Goal: Transaction & Acquisition: Purchase product/service

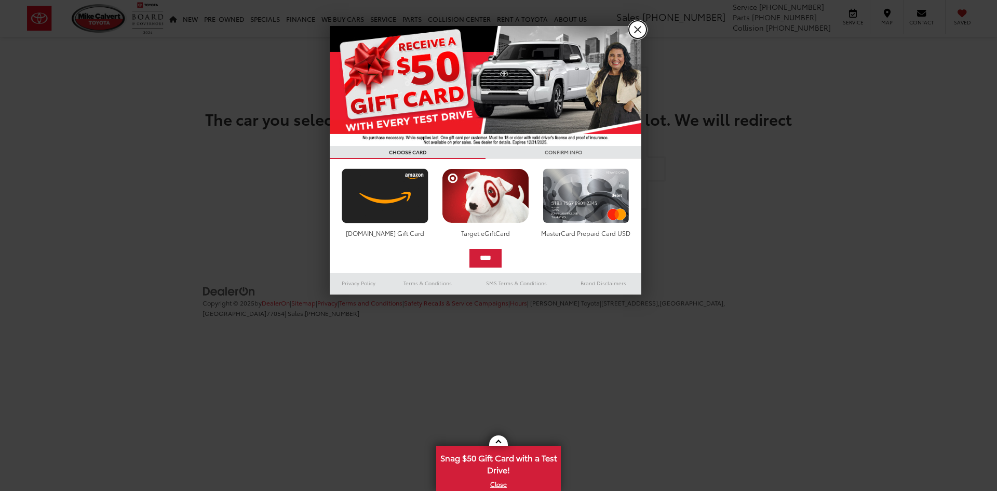
click at [642, 30] on link "X" at bounding box center [638, 30] width 18 height 18
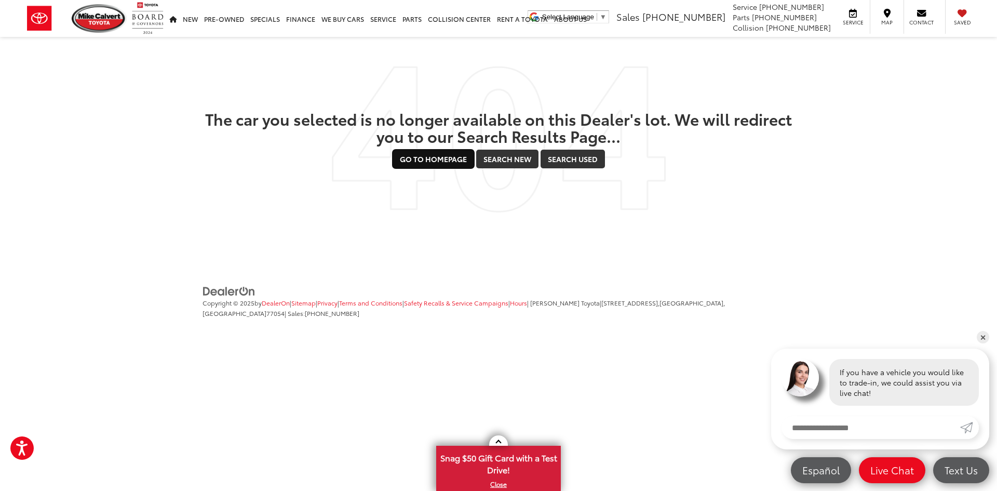
click at [407, 167] on link "Go to Homepage" at bounding box center [434, 159] width 82 height 19
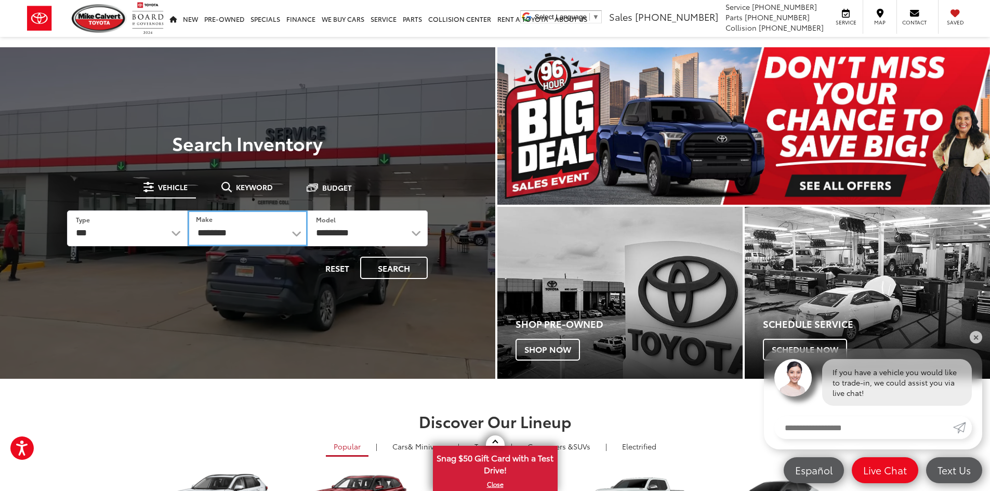
click at [247, 232] on select "**********" at bounding box center [248, 228] width 120 height 36
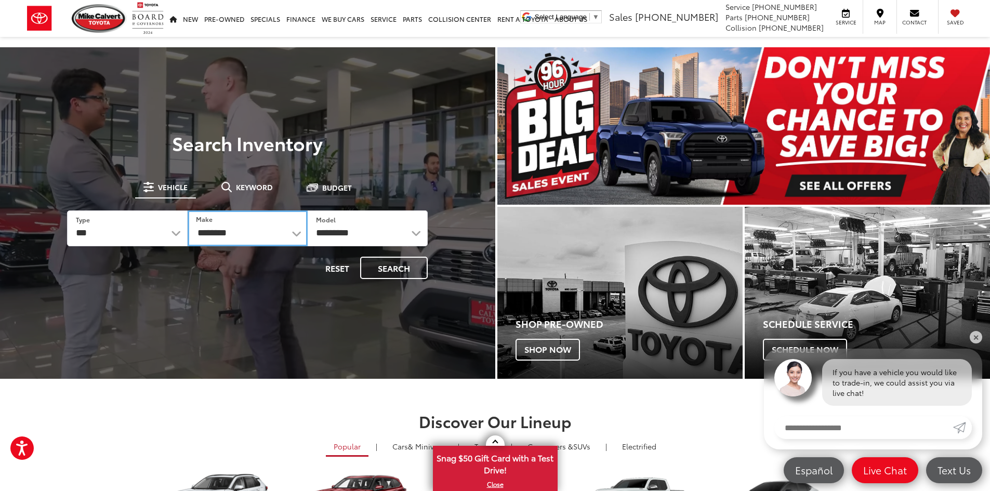
click at [278, 229] on select "**********" at bounding box center [248, 228] width 120 height 36
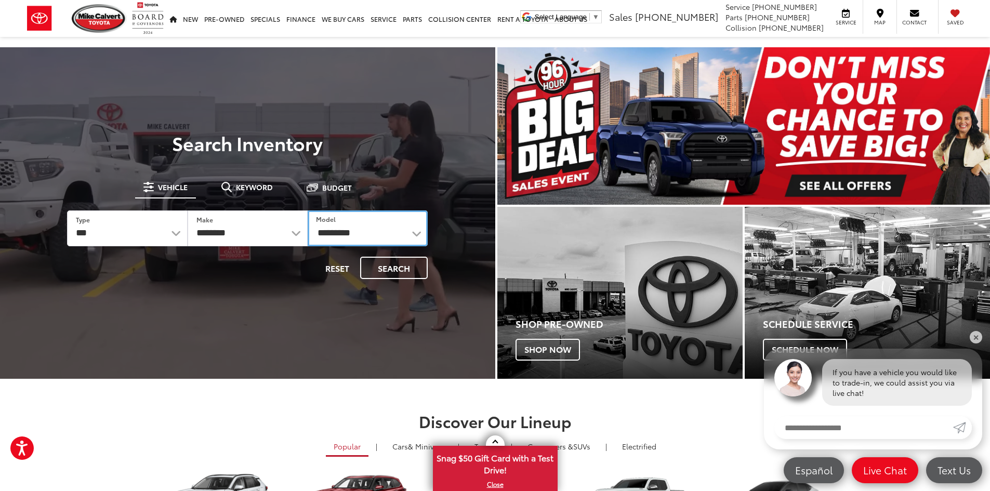
click at [372, 236] on select "**********" at bounding box center [368, 228] width 120 height 36
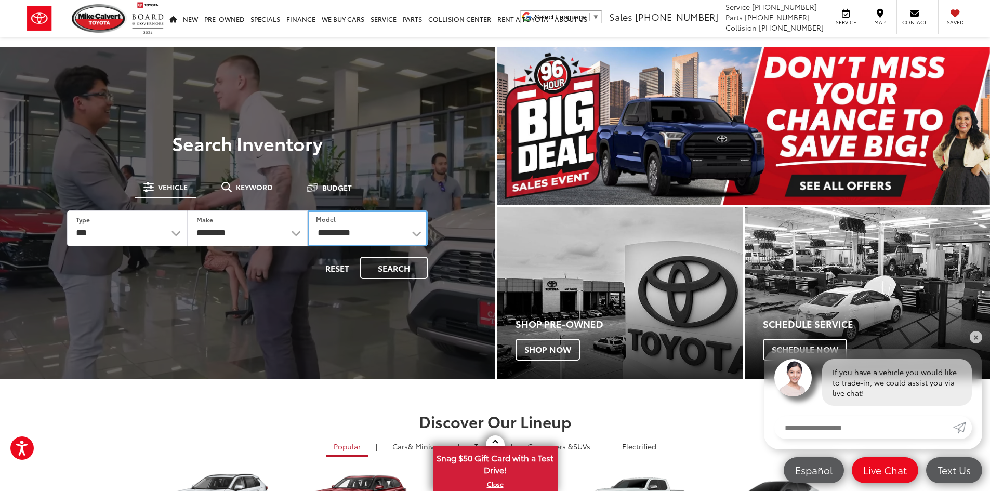
select select "**********"
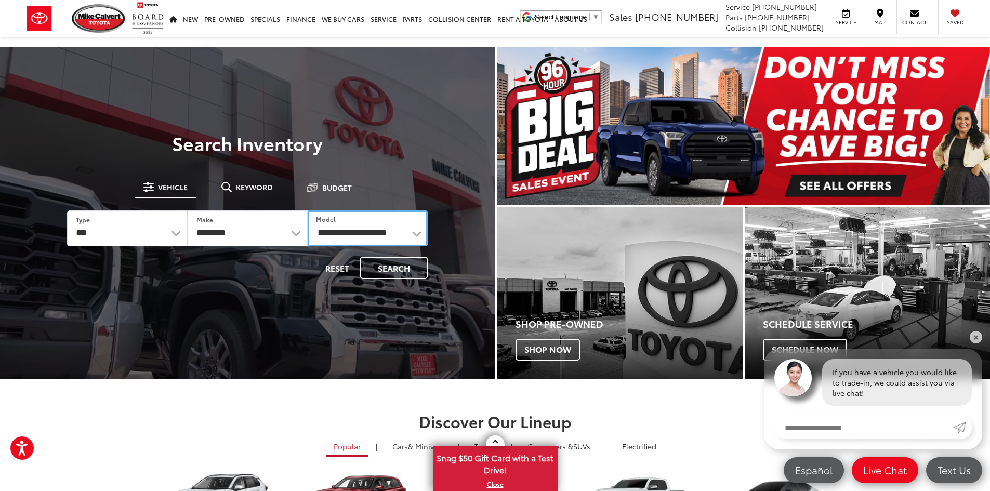
click at [308, 210] on select "**********" at bounding box center [368, 228] width 120 height 36
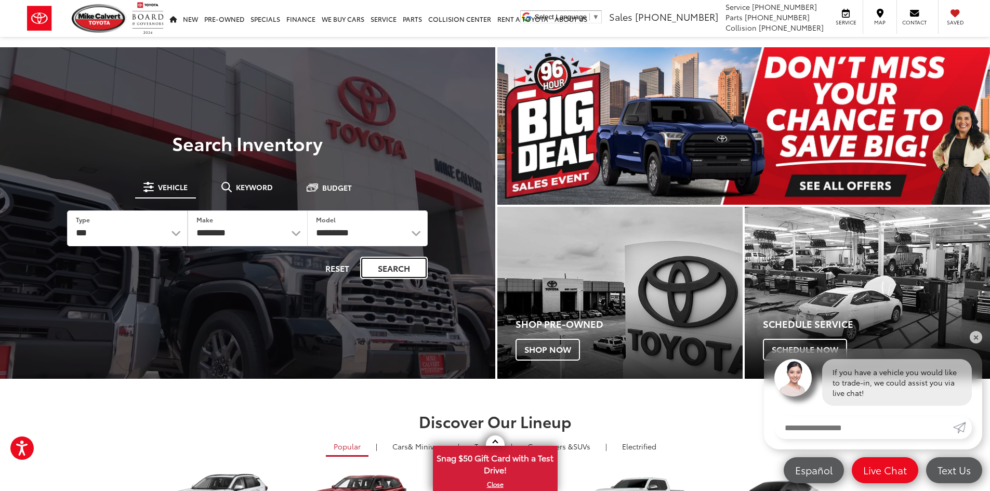
click at [384, 262] on button "Search" at bounding box center [394, 268] width 68 height 22
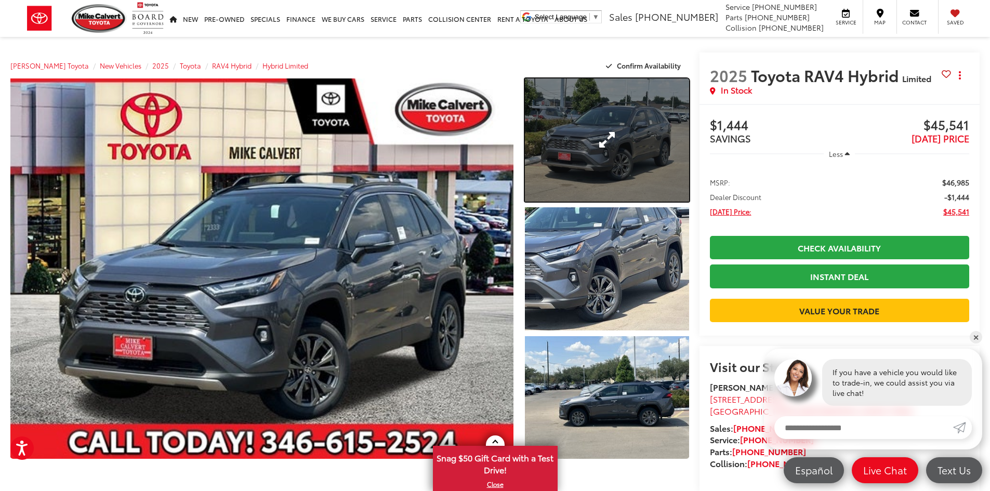
click at [609, 163] on link "Expand Photo 1" at bounding box center [607, 139] width 164 height 123
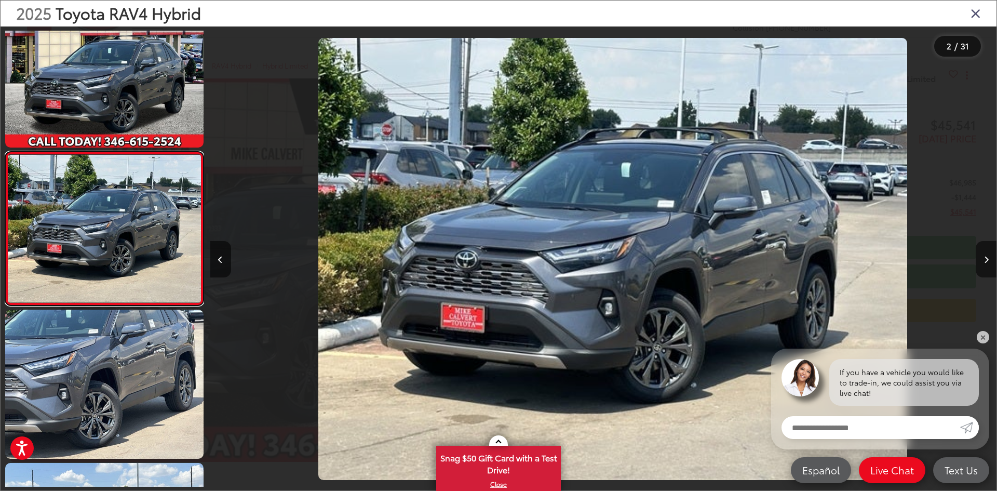
scroll to position [0, 787]
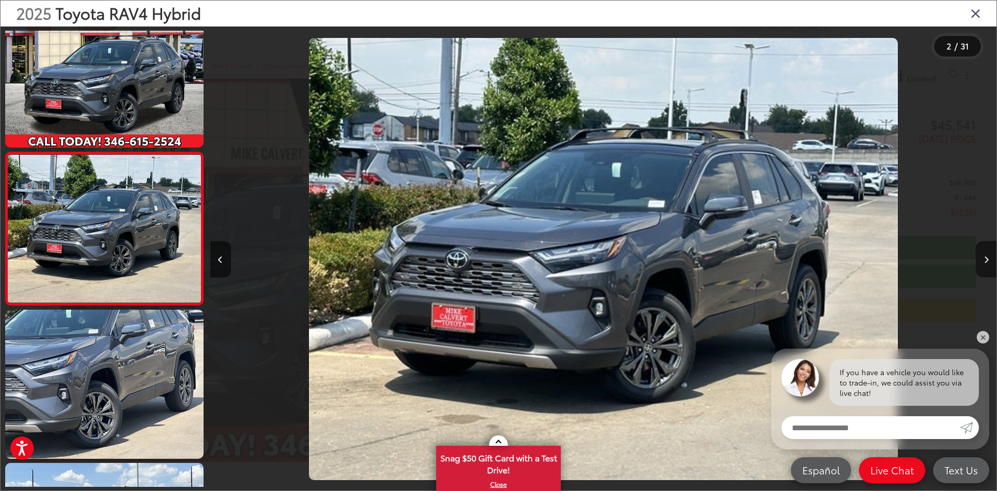
click at [989, 268] on button "Next image" at bounding box center [986, 259] width 21 height 36
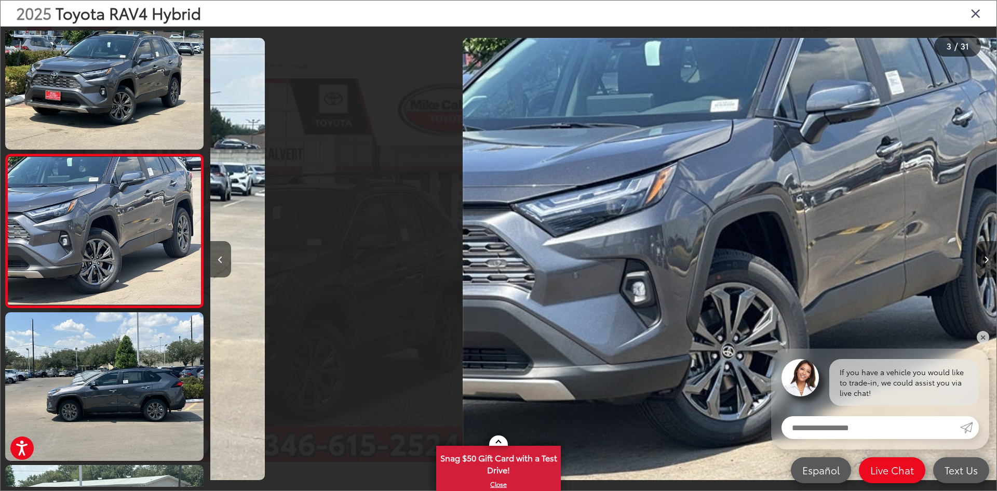
scroll to position [185, 0]
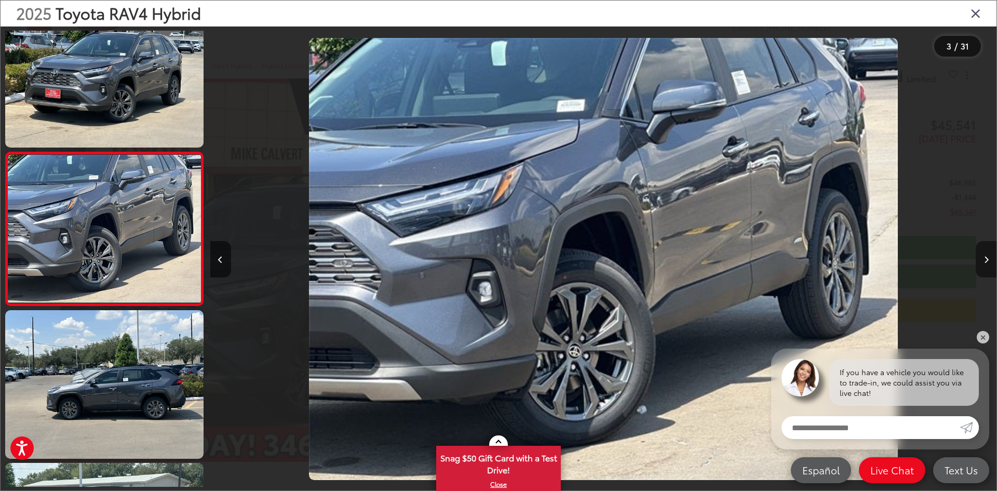
click at [989, 268] on button "Next image" at bounding box center [986, 259] width 21 height 36
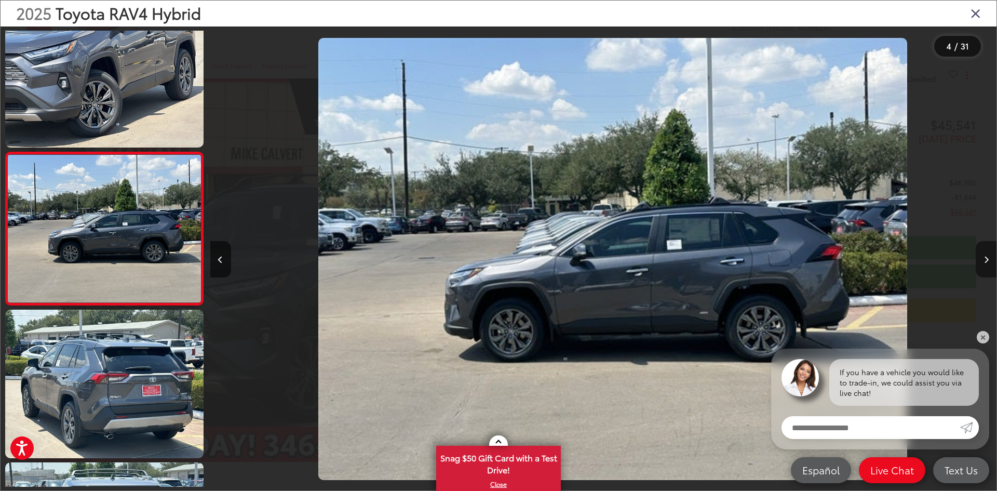
scroll to position [0, 2360]
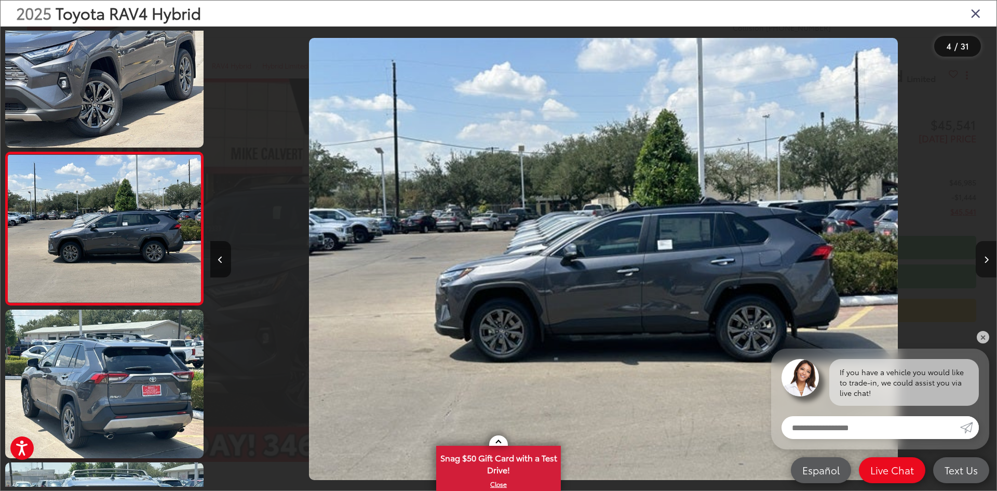
click at [989, 268] on button "Next image" at bounding box center [986, 259] width 21 height 36
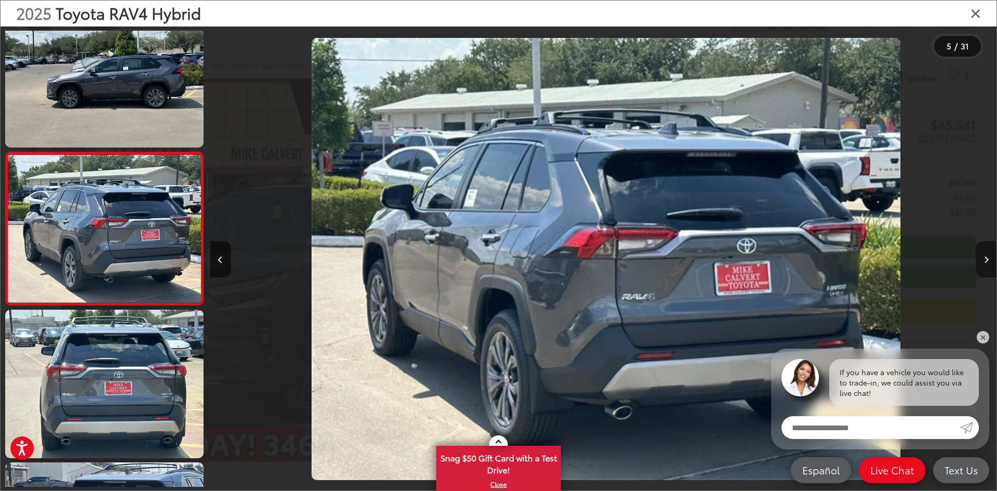
scroll to position [0, 3147]
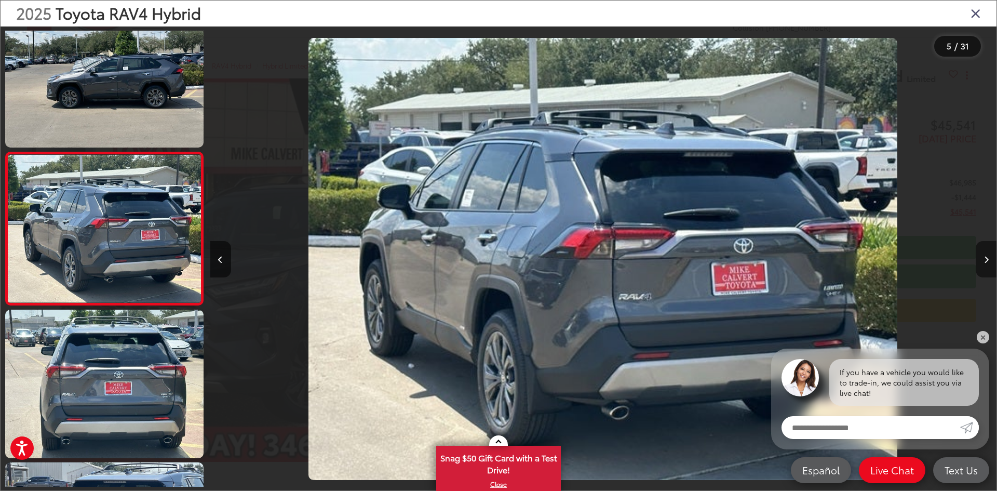
click at [989, 268] on button "Next image" at bounding box center [986, 259] width 21 height 36
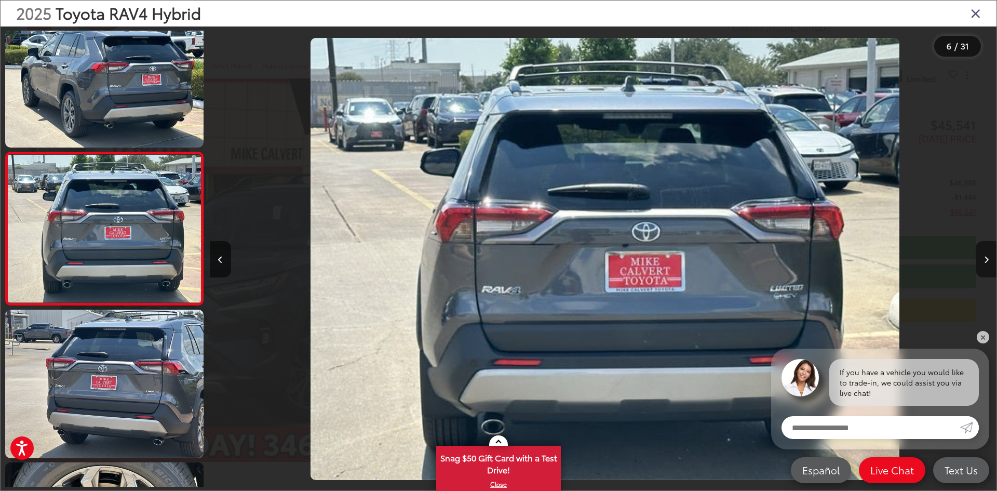
scroll to position [0, 3934]
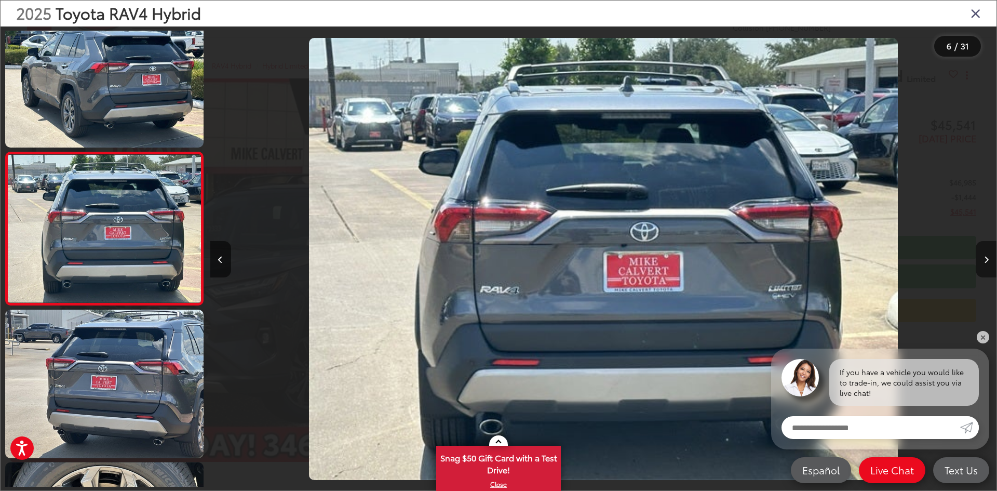
click at [989, 268] on button "Next image" at bounding box center [986, 259] width 21 height 36
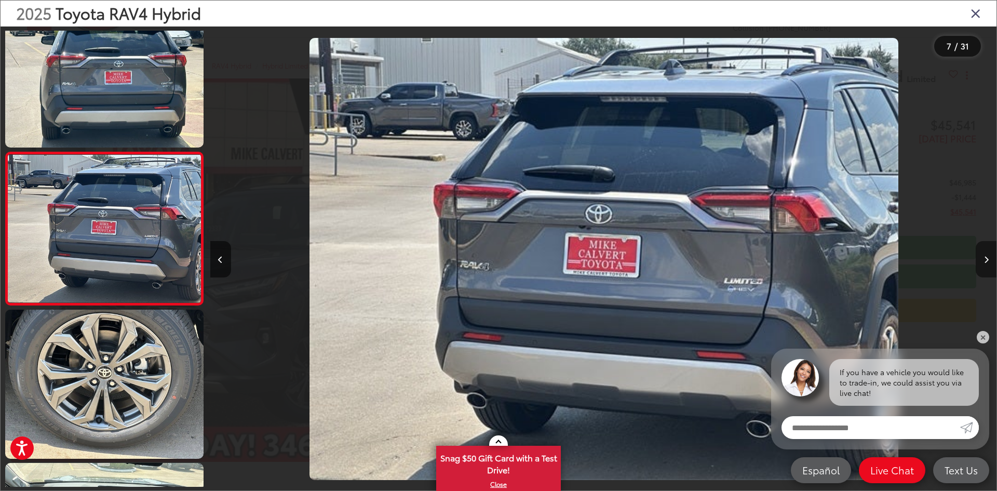
scroll to position [0, 4720]
click at [989, 268] on button "Next image" at bounding box center [986, 259] width 21 height 36
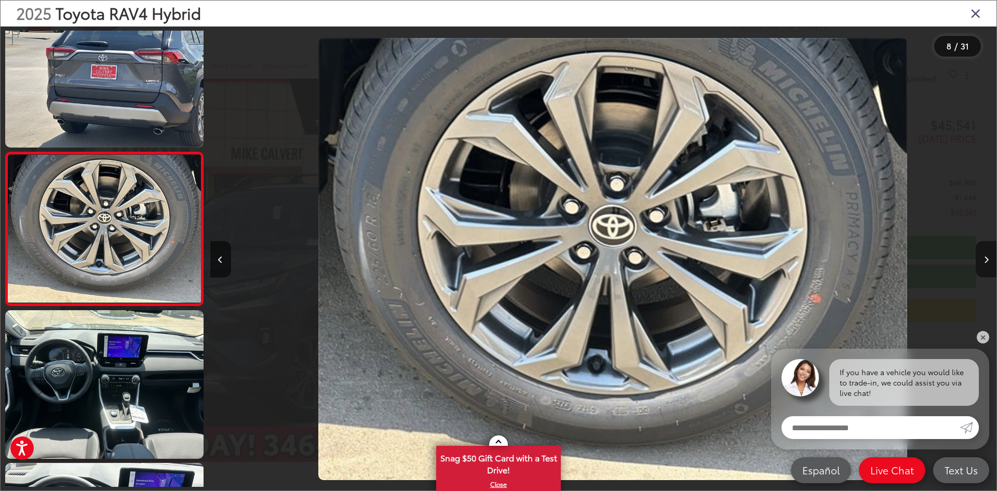
scroll to position [0, 5507]
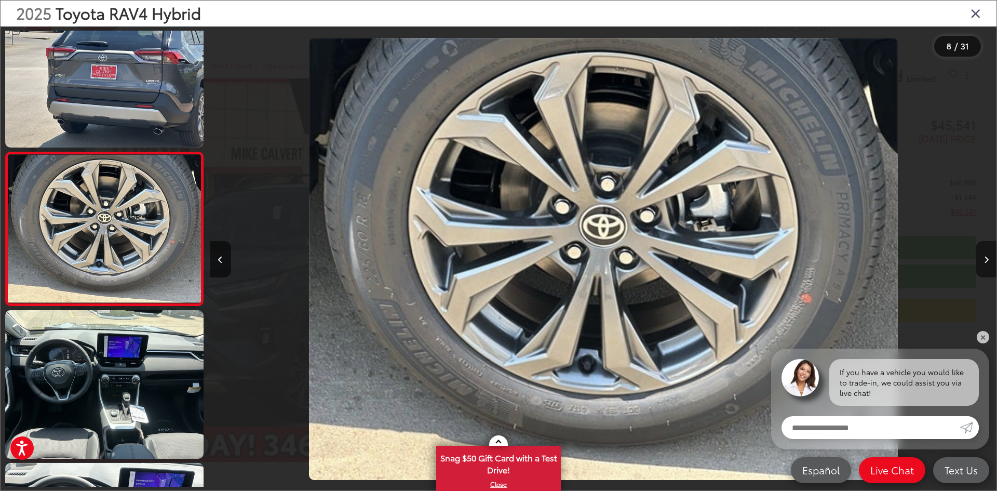
click at [989, 268] on button "Next image" at bounding box center [986, 259] width 21 height 36
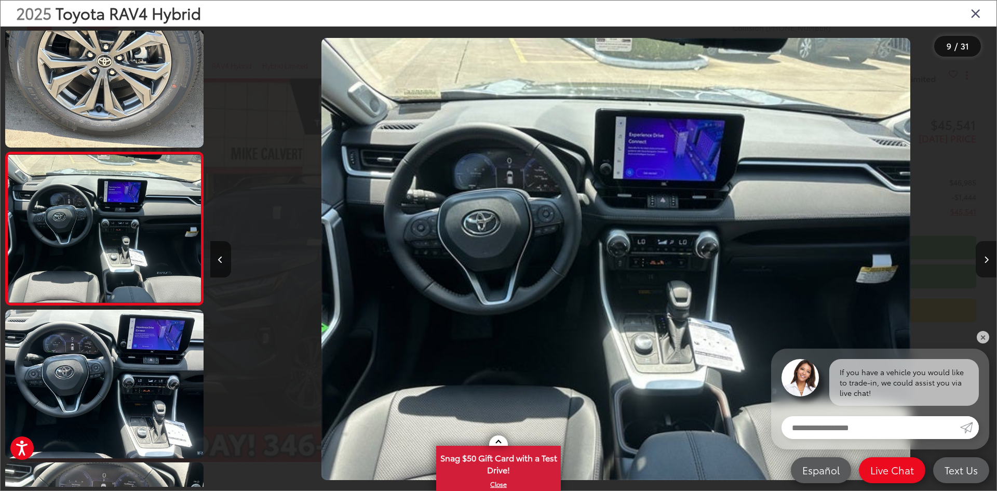
scroll to position [0, 0]
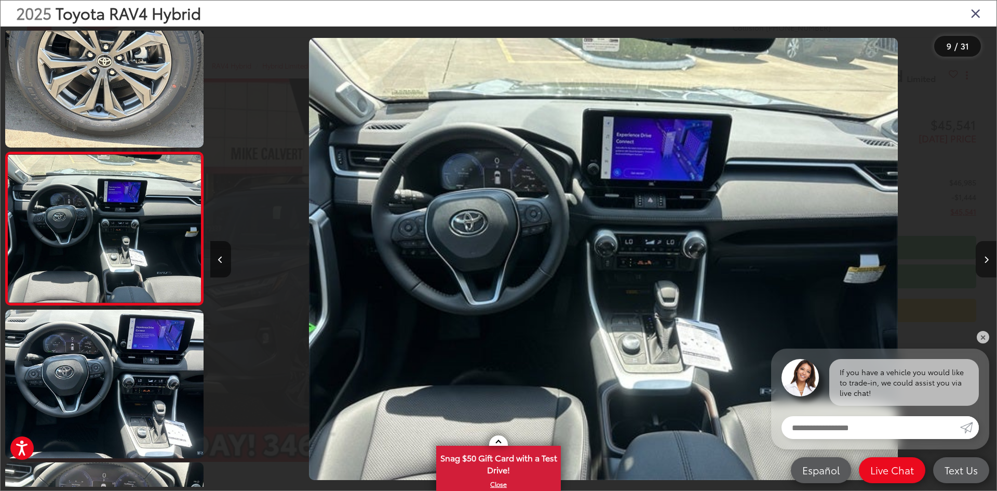
click at [986, 270] on button "Next image" at bounding box center [986, 259] width 21 height 36
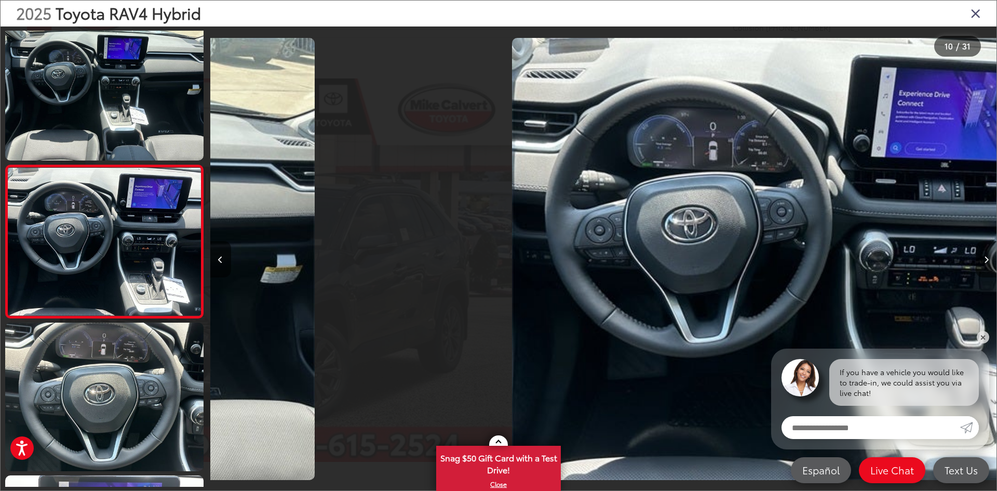
scroll to position [1255, 0]
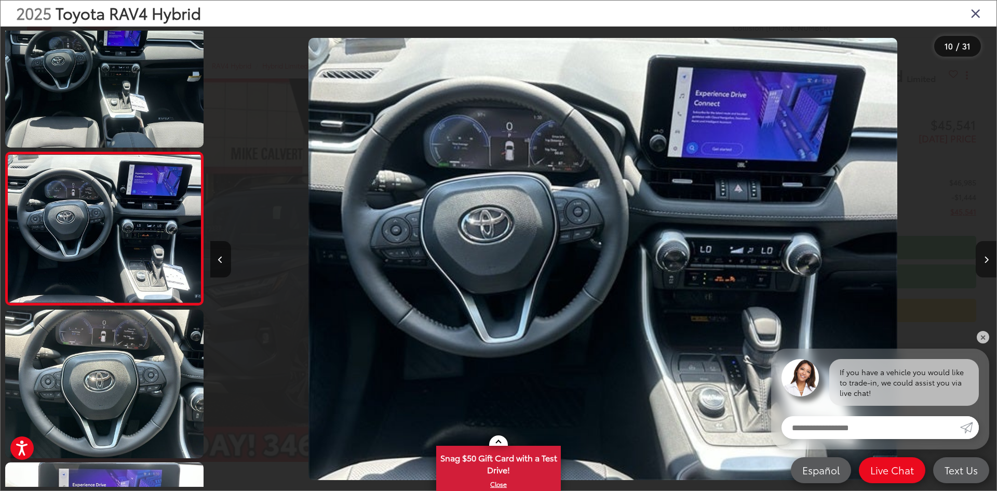
click at [986, 270] on button "Next image" at bounding box center [986, 259] width 21 height 36
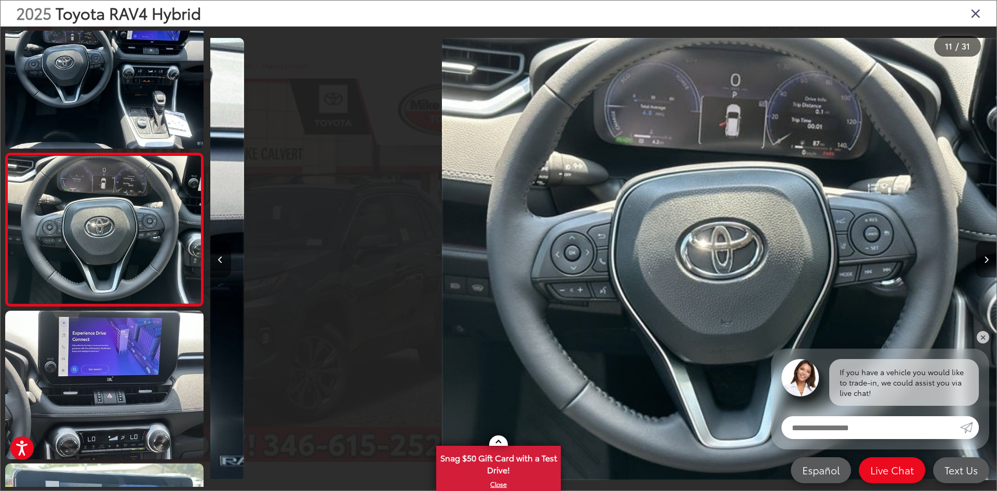
scroll to position [1408, 0]
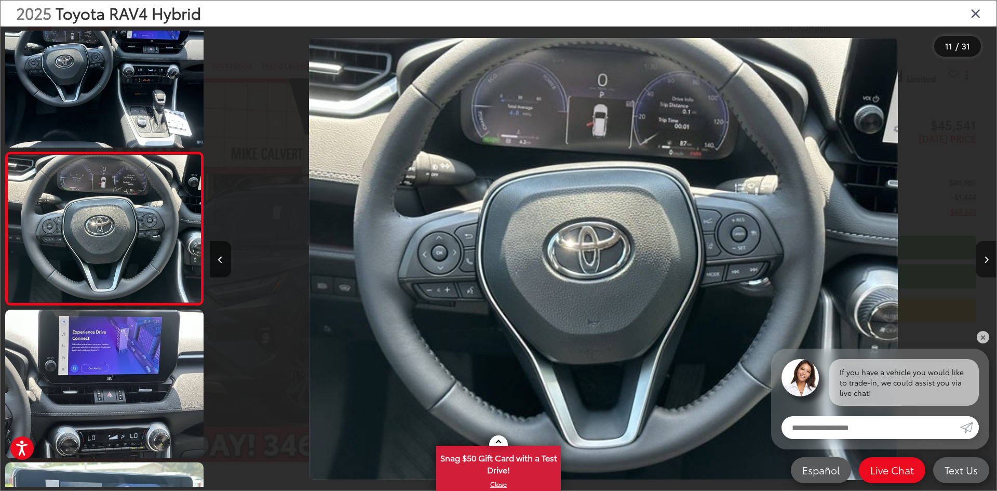
click at [986, 270] on button "Next image" at bounding box center [986, 259] width 21 height 36
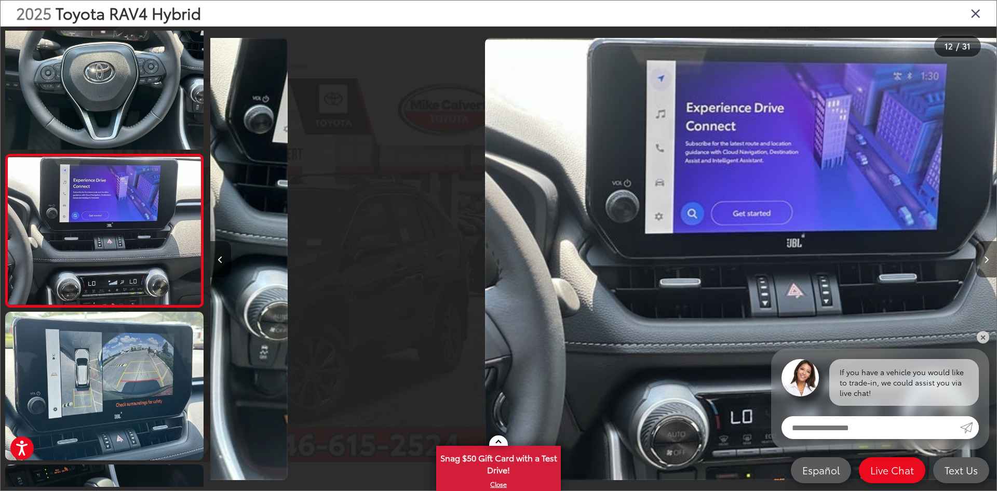
scroll to position [1561, 0]
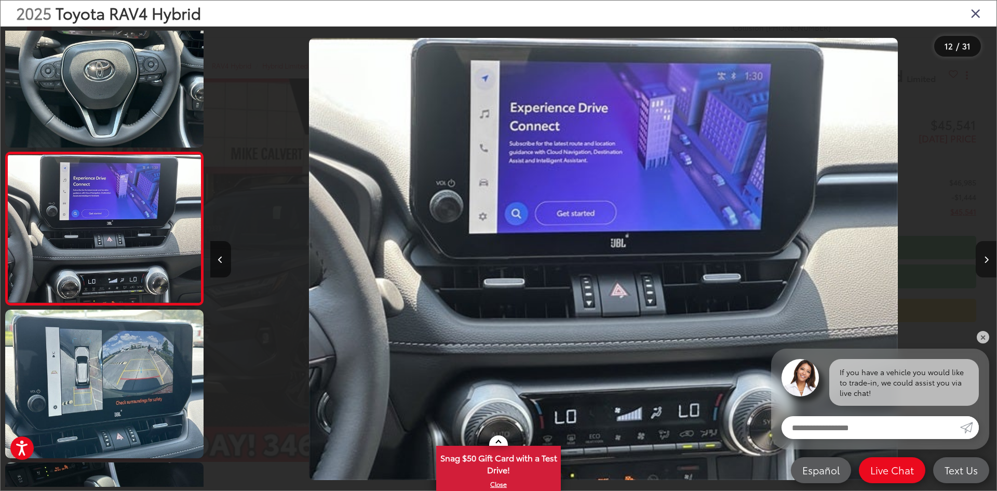
click at [986, 270] on button "Next image" at bounding box center [986, 259] width 21 height 36
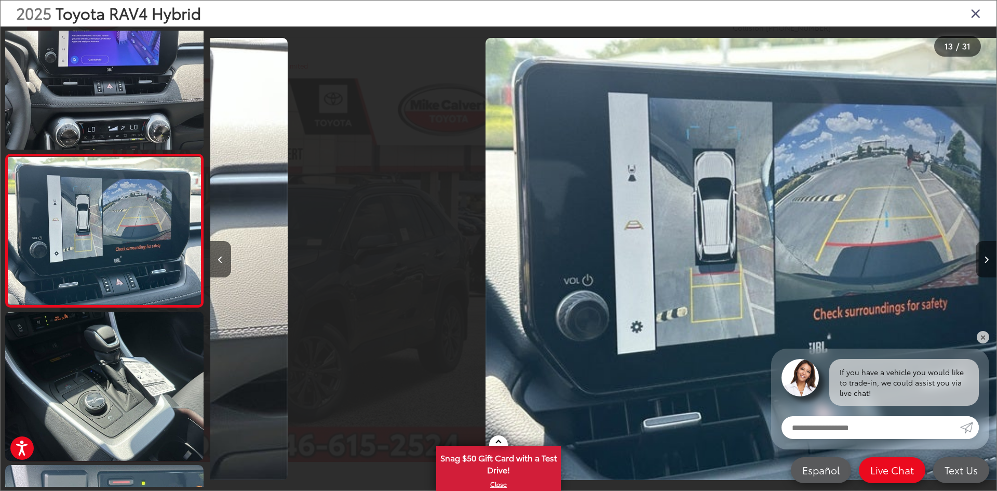
scroll to position [1713, 0]
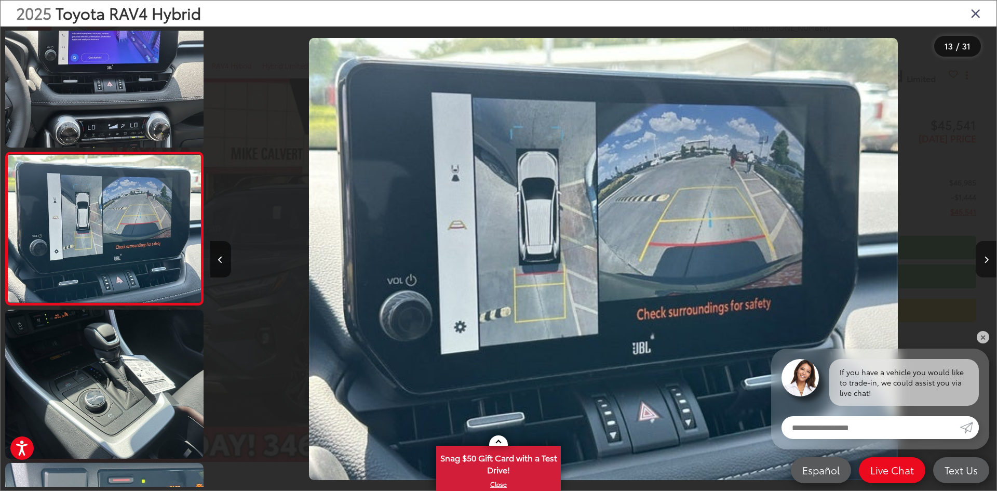
click at [986, 270] on button "Next image" at bounding box center [986, 259] width 21 height 36
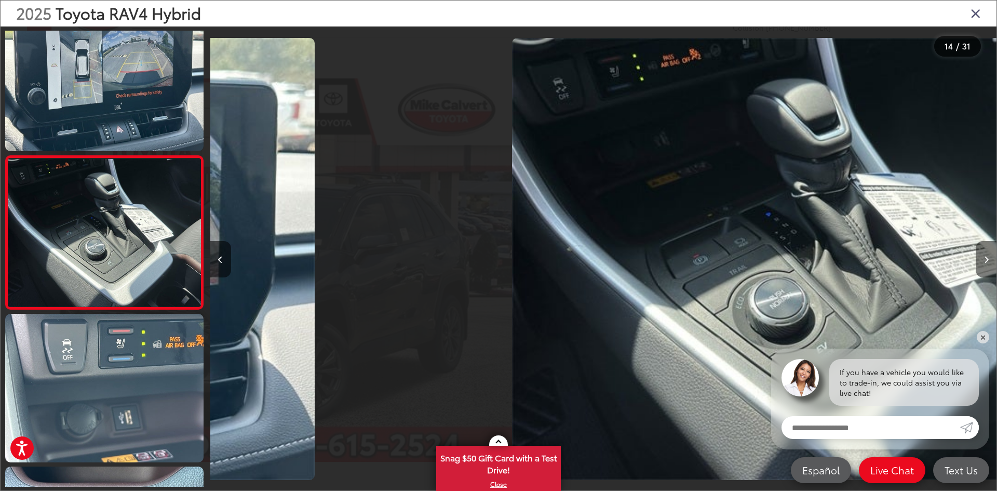
scroll to position [1866, 0]
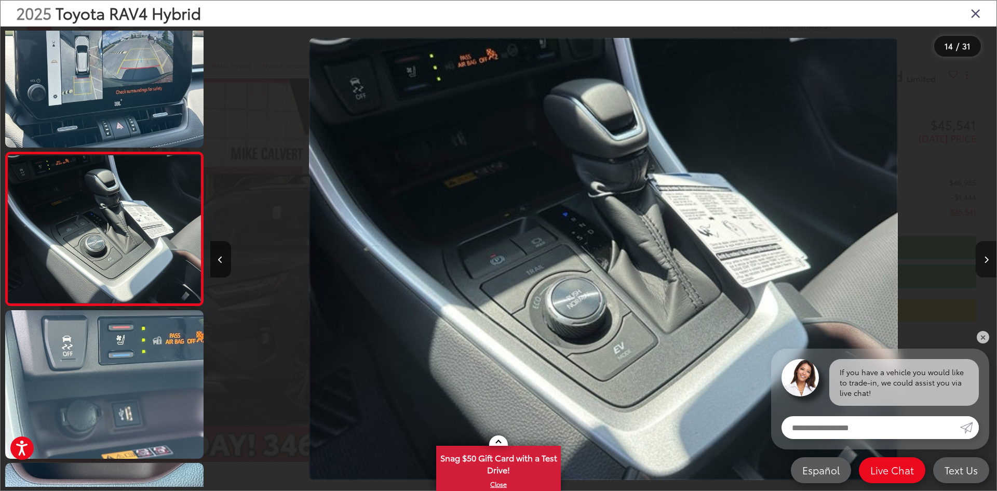
click at [986, 270] on button "Next image" at bounding box center [986, 259] width 21 height 36
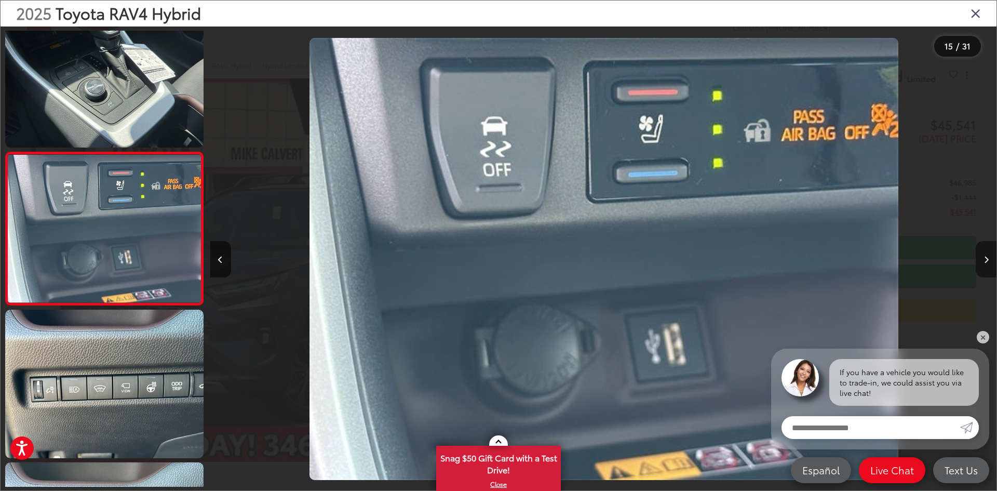
scroll to position [0, 11015]
click at [986, 270] on button "Next image" at bounding box center [986, 259] width 21 height 36
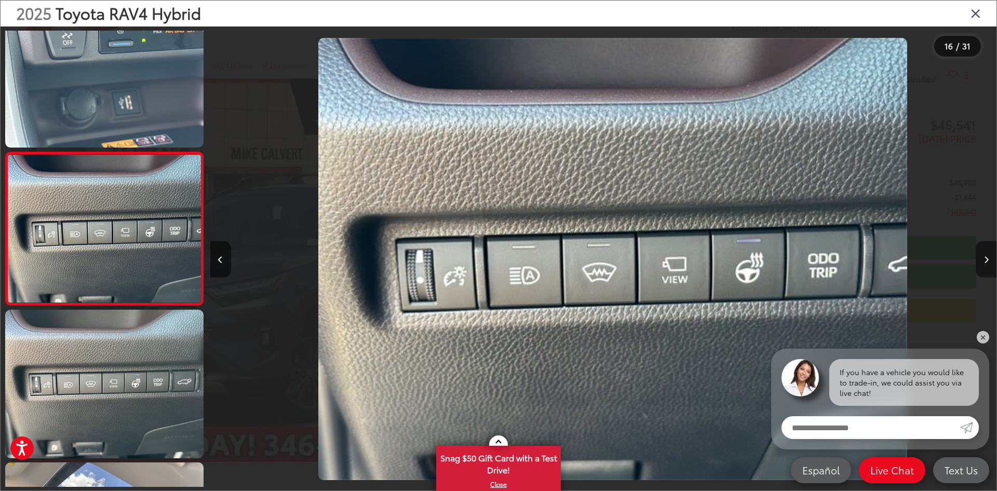
scroll to position [0, 11801]
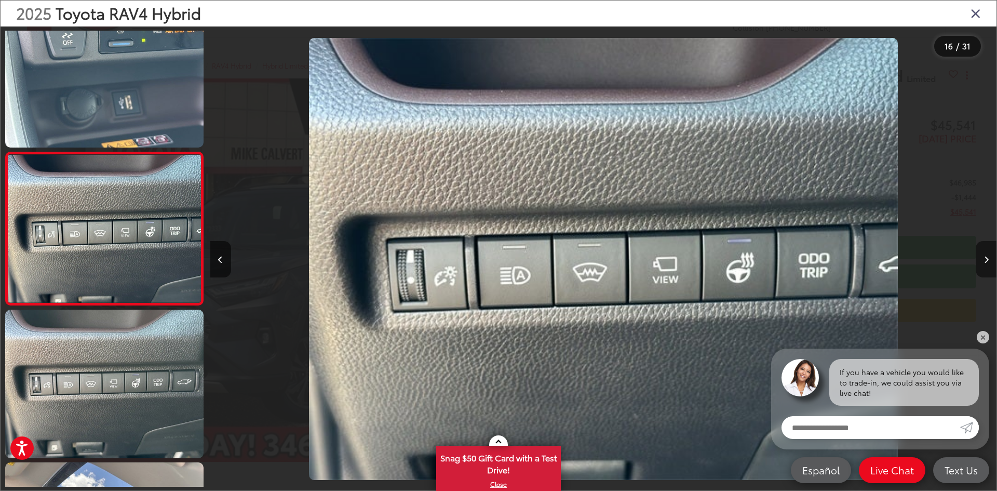
click at [986, 270] on button "Next image" at bounding box center [986, 259] width 21 height 36
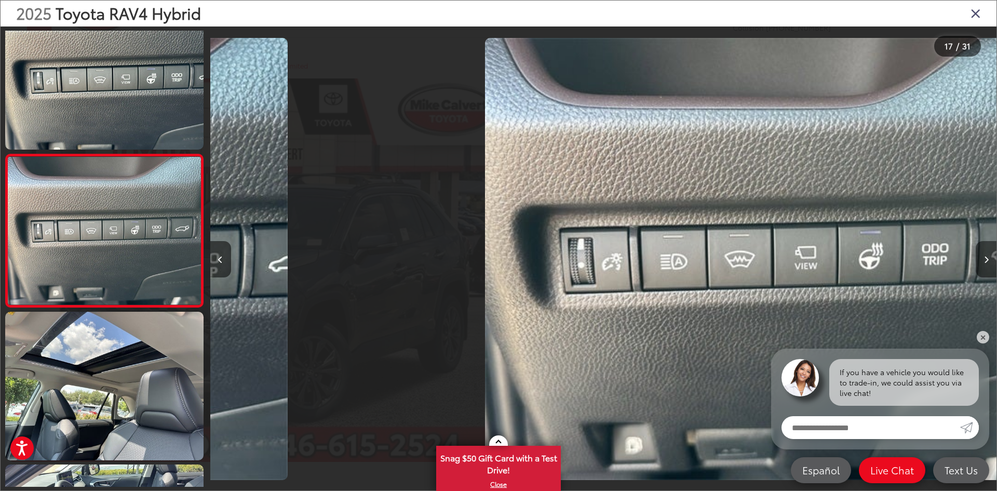
scroll to position [2325, 0]
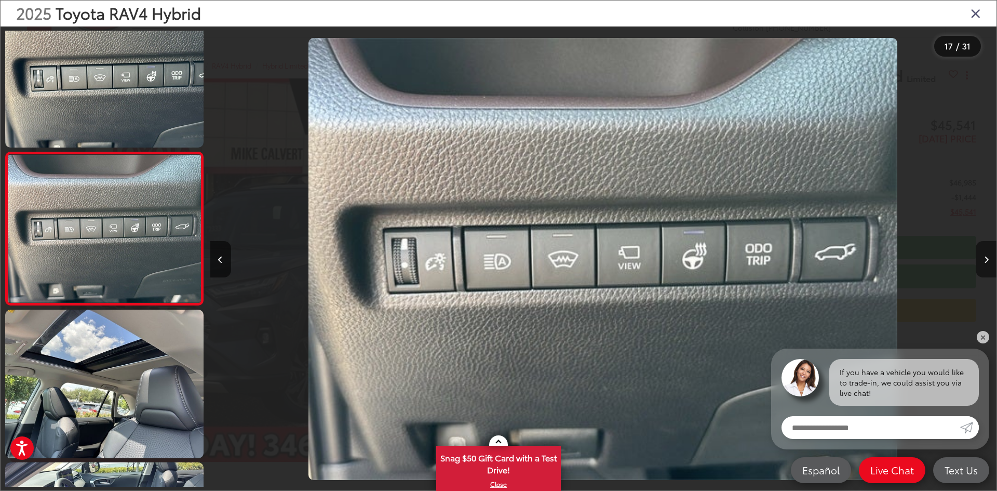
click at [986, 270] on button "Next image" at bounding box center [986, 259] width 21 height 36
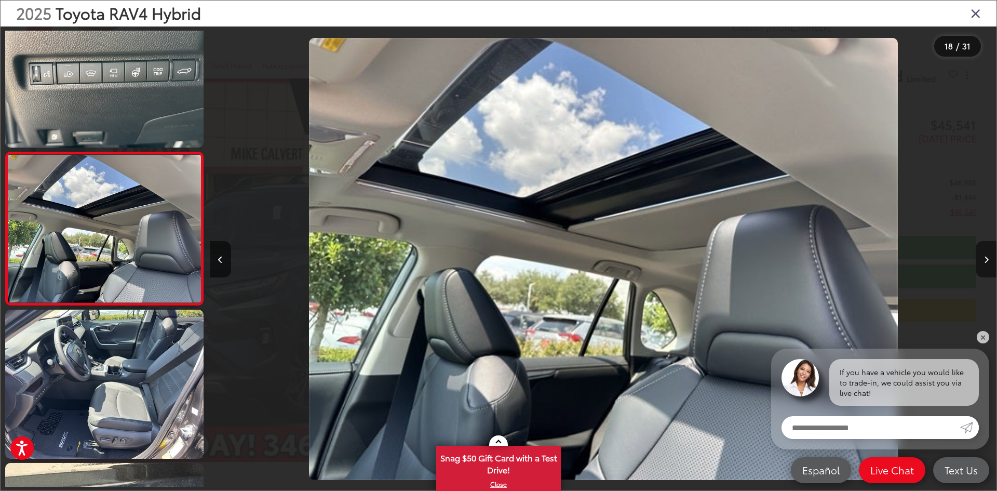
click at [986, 270] on button "Next image" at bounding box center [986, 259] width 21 height 36
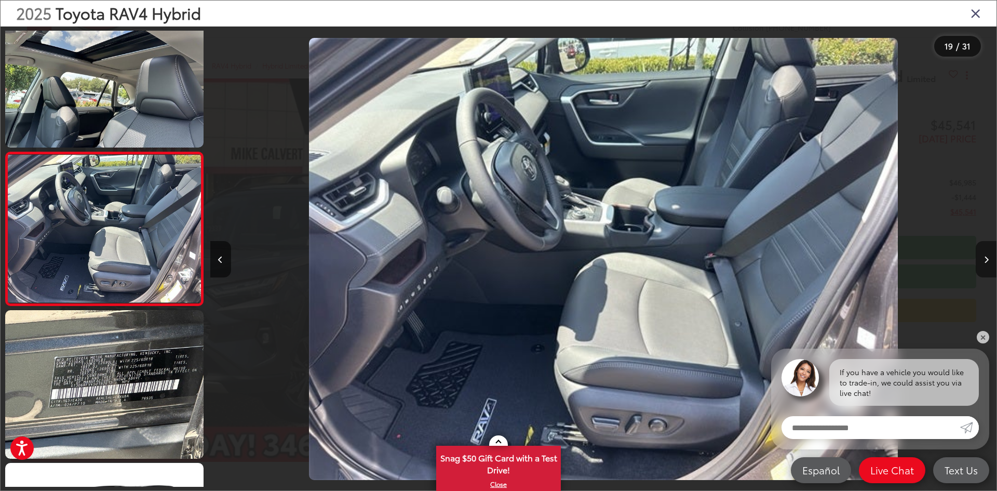
click at [986, 270] on button "Next image" at bounding box center [986, 259] width 21 height 36
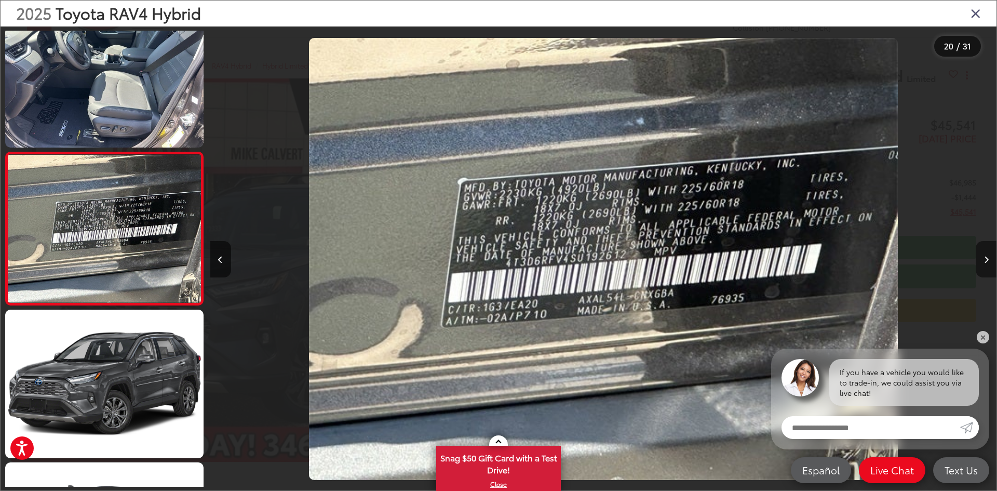
click at [986, 270] on button "Next image" at bounding box center [986, 259] width 21 height 36
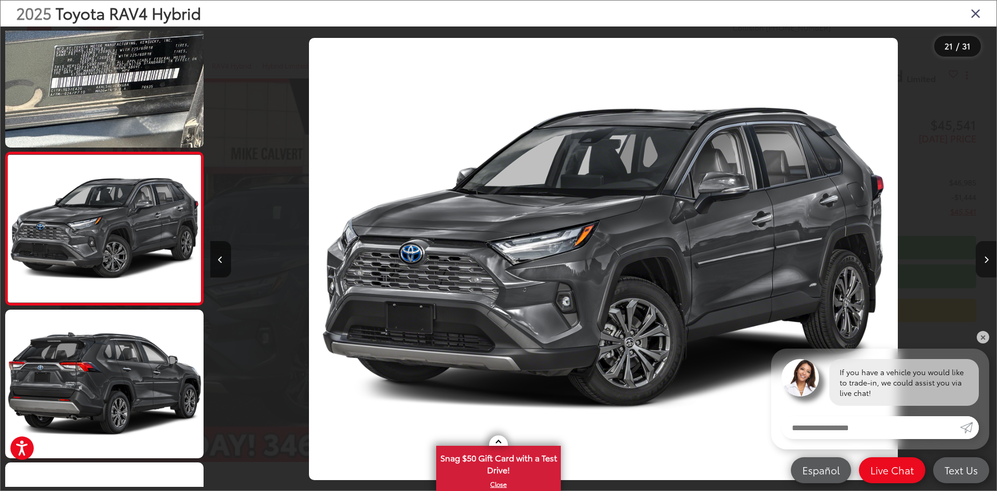
click at [986, 270] on button "Next image" at bounding box center [986, 259] width 21 height 36
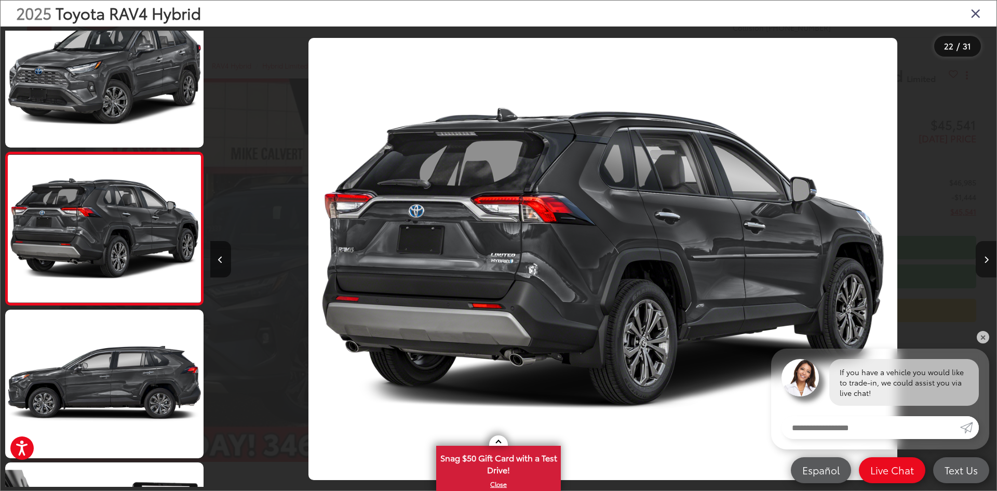
click at [986, 270] on button "Next image" at bounding box center [986, 259] width 21 height 36
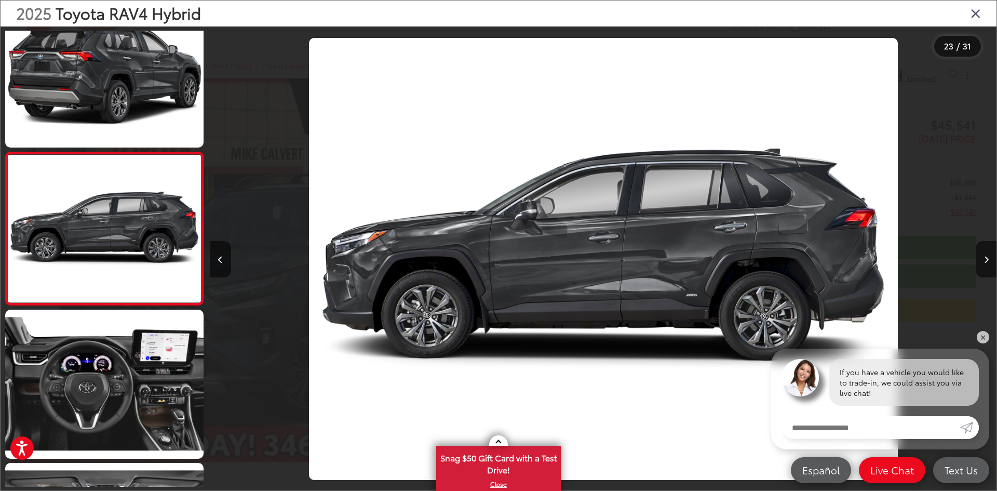
click at [989, 194] on div at bounding box center [898, 258] width 197 height 465
click at [974, 197] on div at bounding box center [898, 258] width 197 height 465
click at [977, 12] on icon "Close gallery" at bounding box center [976, 13] width 10 height 14
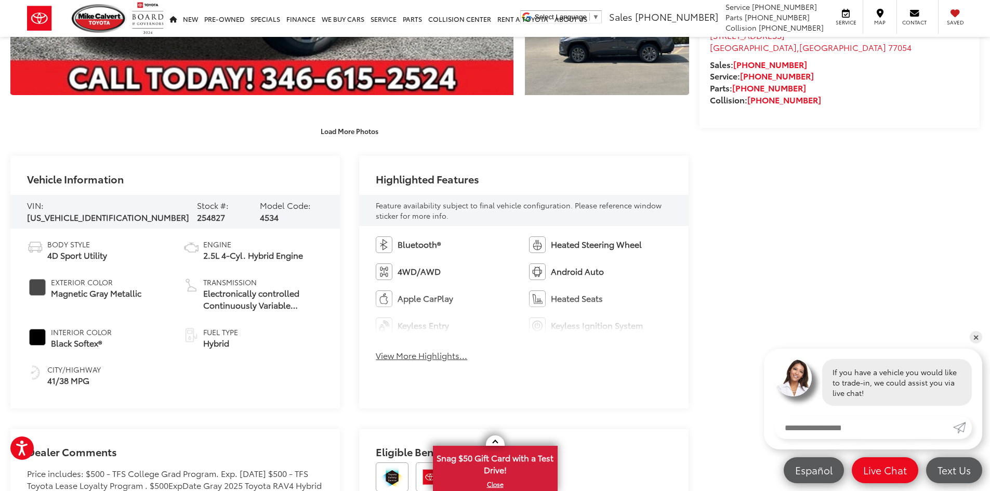
click at [397, 361] on button "View More Highlights..." at bounding box center [421, 356] width 91 height 12
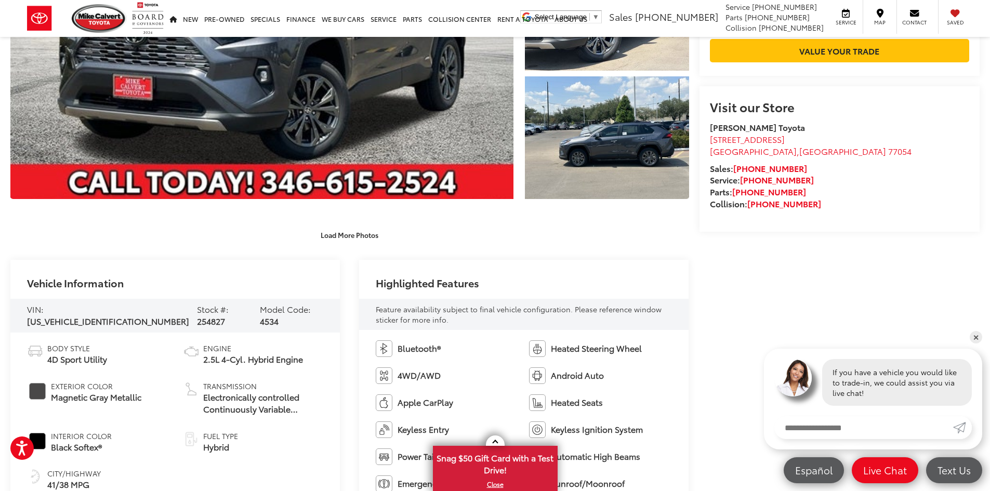
scroll to position [364, 0]
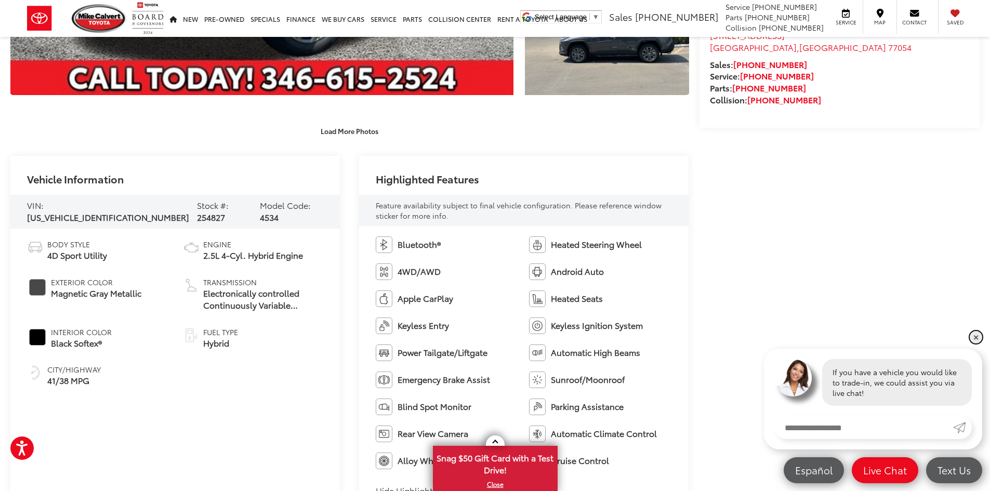
click at [976, 335] on link "✕" at bounding box center [975, 337] width 12 height 12
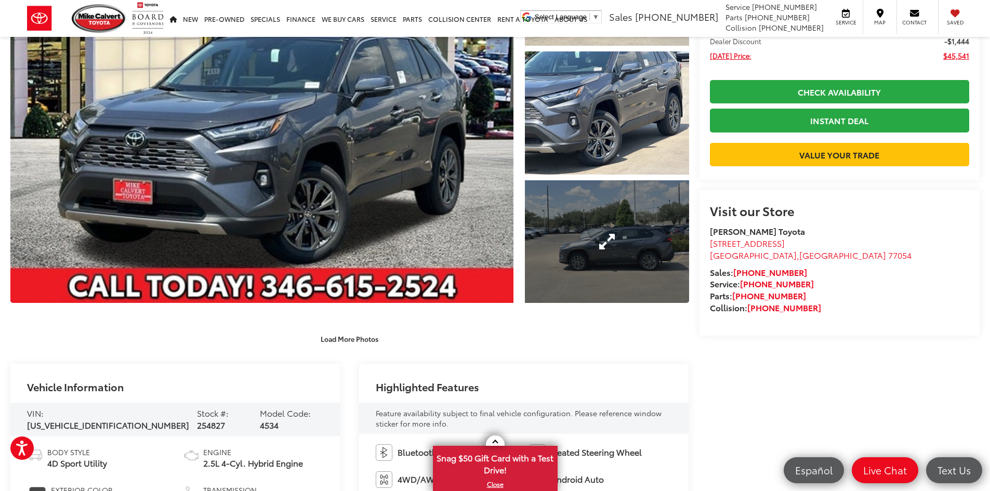
scroll to position [0, 0]
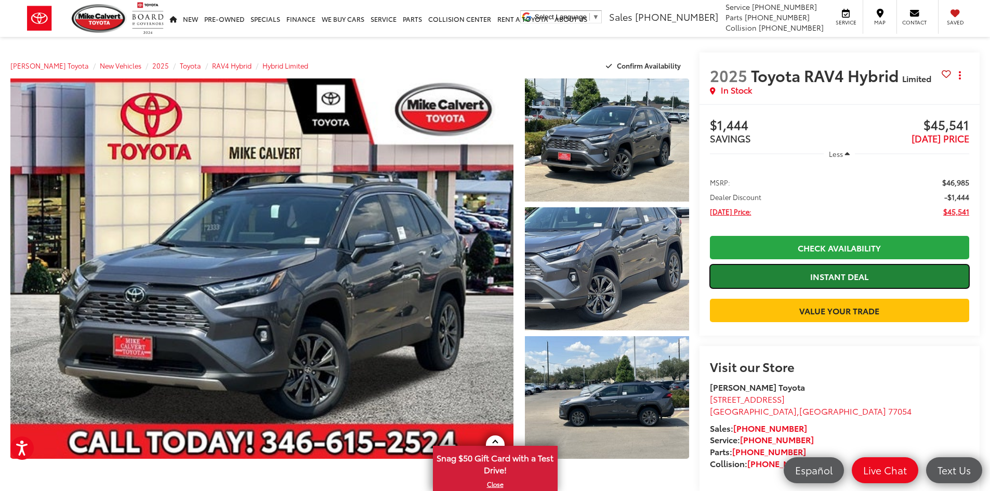
click at [839, 274] on link "Instant Deal" at bounding box center [839, 275] width 259 height 23
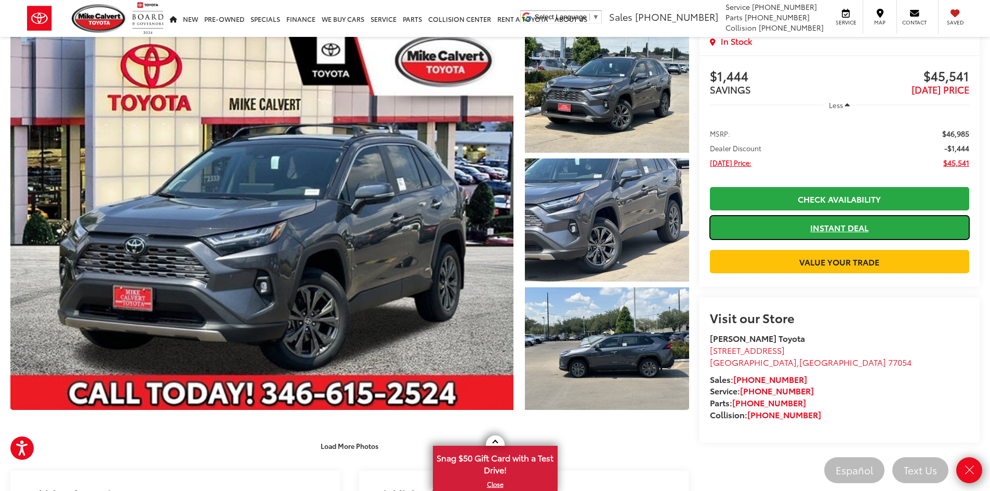
scroll to position [104, 0]
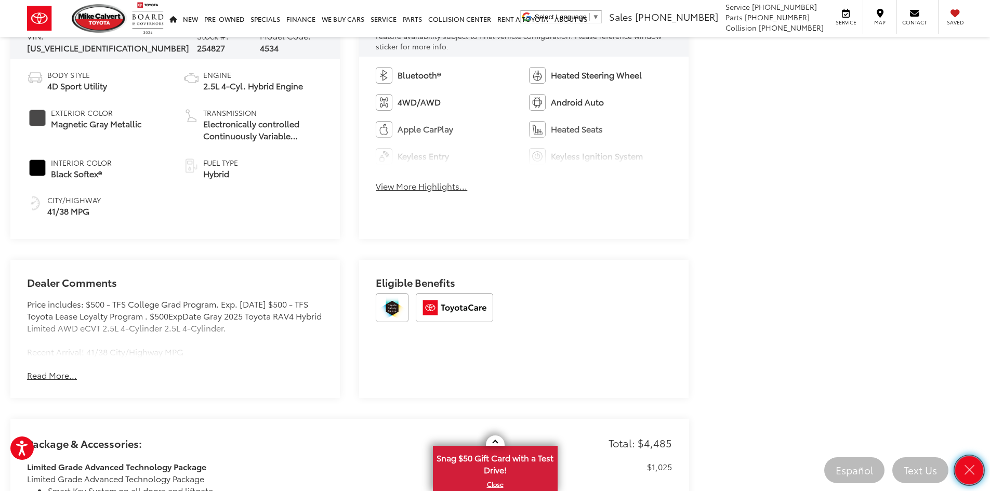
click at [972, 468] on icon "Close" at bounding box center [969, 470] width 15 height 15
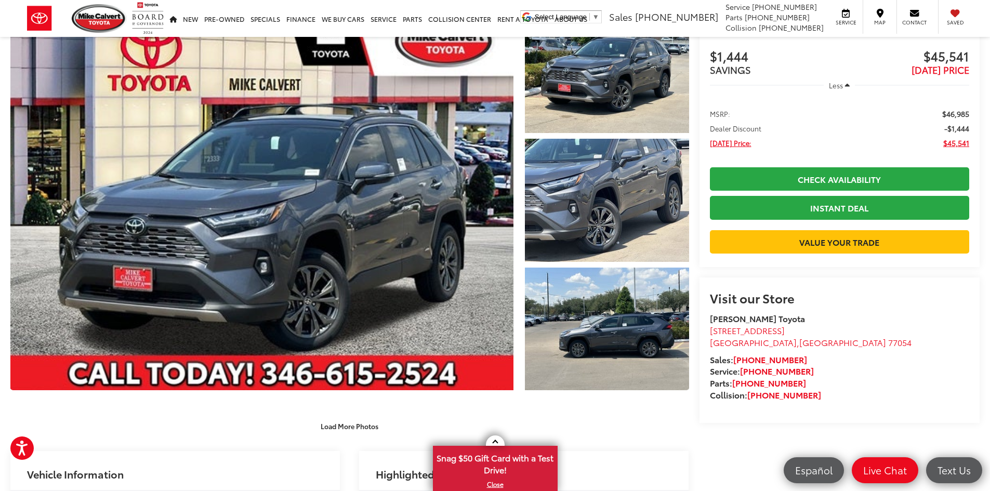
scroll to position [65, 0]
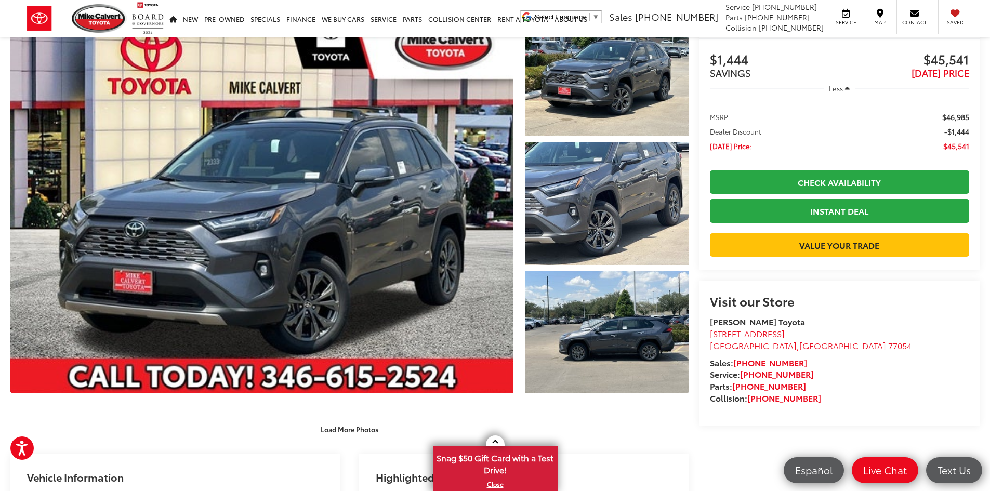
click at [811, 228] on capital-one-entry-button at bounding box center [839, 228] width 259 height 0
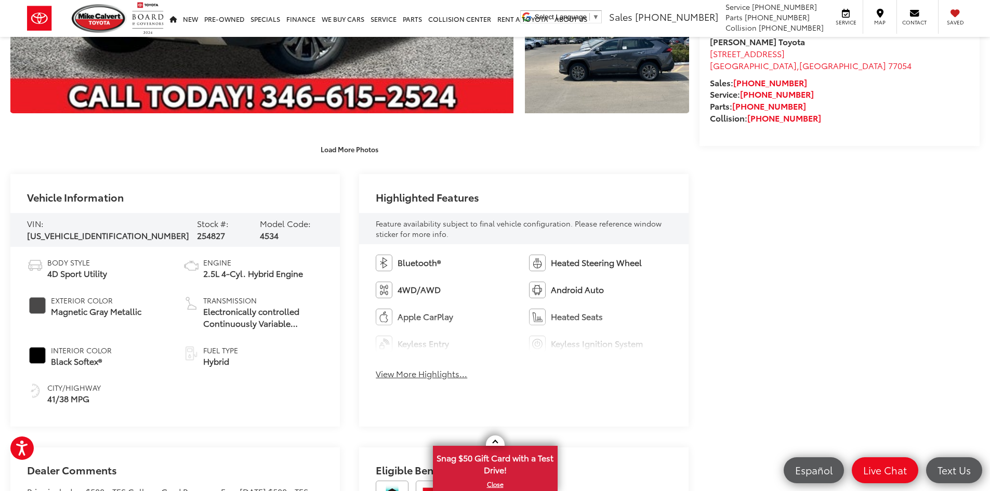
scroll to position [364, 0]
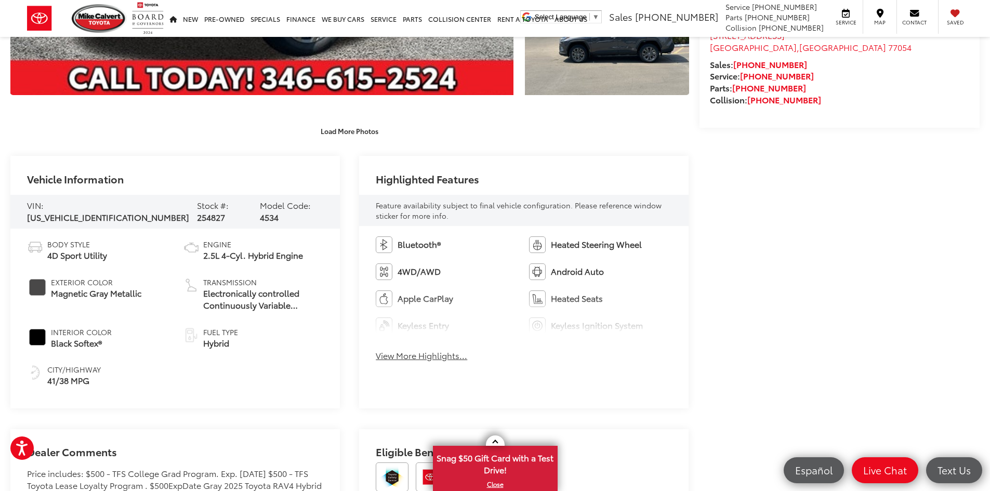
click at [413, 353] on button "View More Highlights..." at bounding box center [421, 356] width 91 height 12
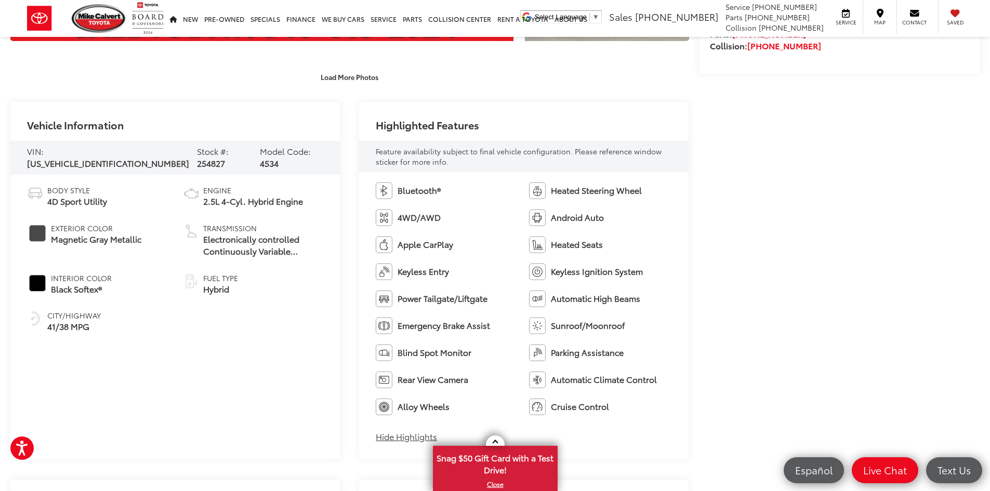
scroll to position [416, 0]
